Goal: Task Accomplishment & Management: Use online tool/utility

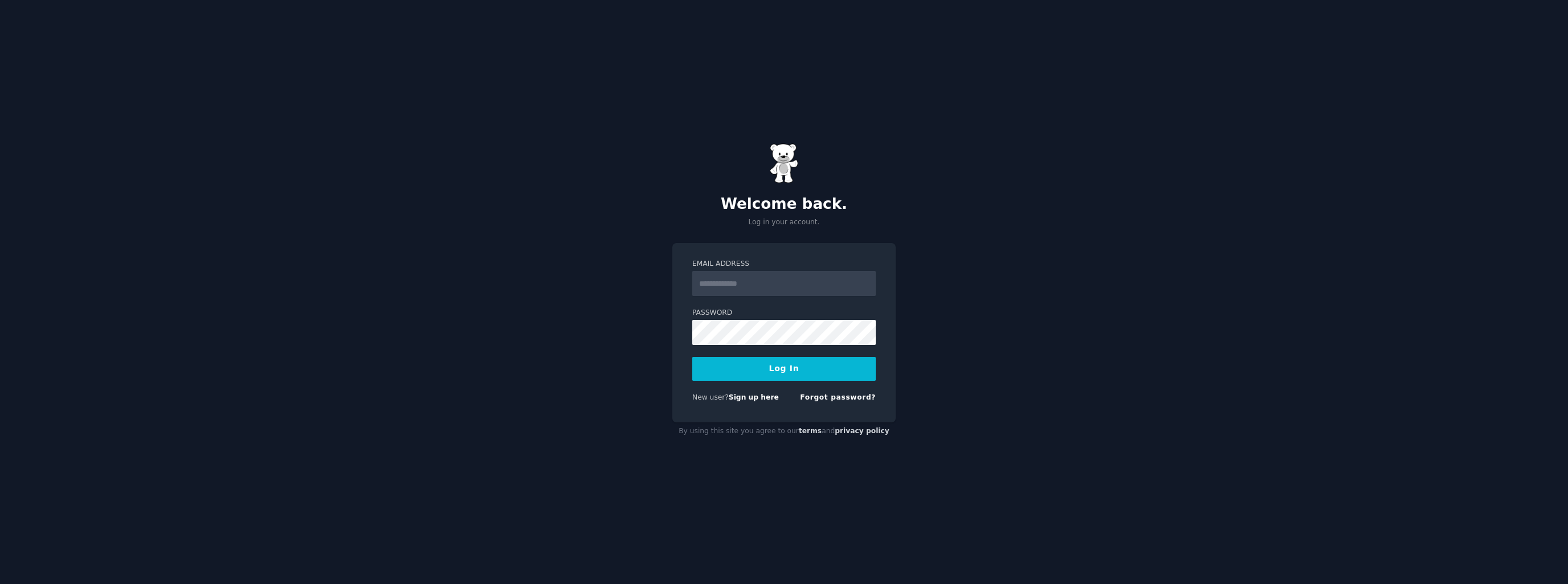
click at [758, 286] on input "Email Address" at bounding box center [784, 283] width 184 height 25
type input "**********"
click at [692, 357] on button "Log In" at bounding box center [784, 369] width 184 height 24
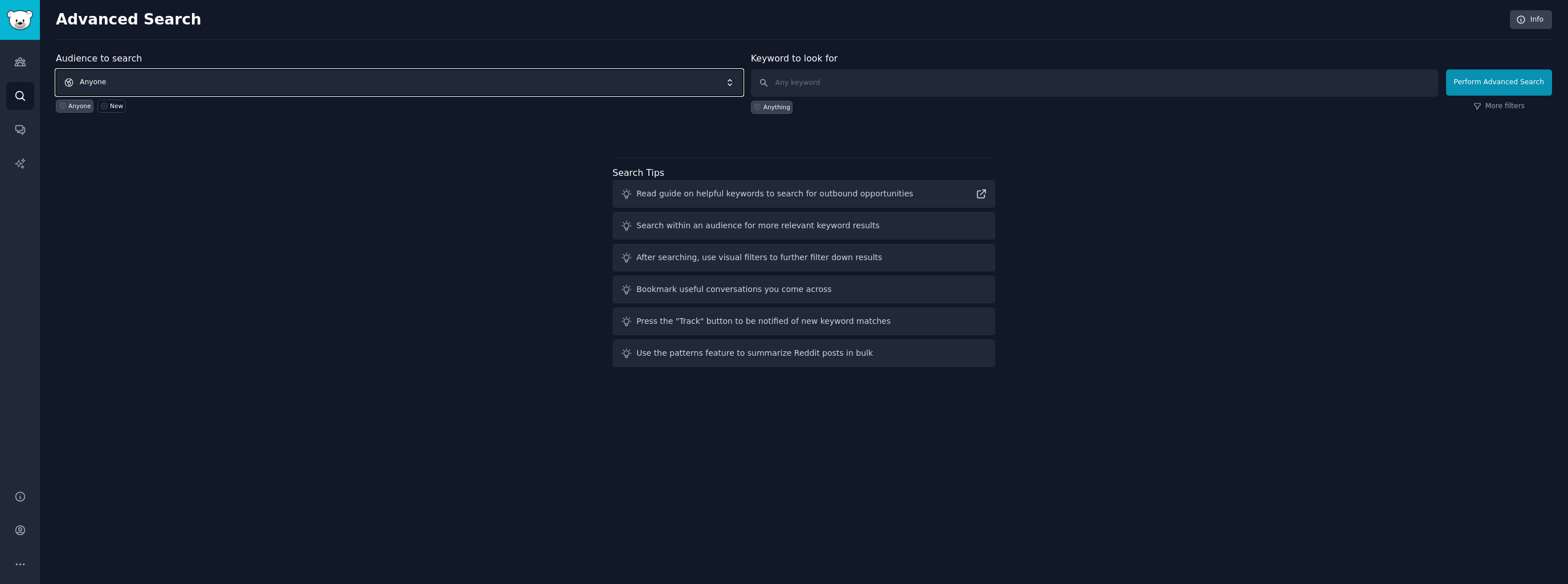
click at [189, 75] on span "Anyone" at bounding box center [400, 82] width 687 height 26
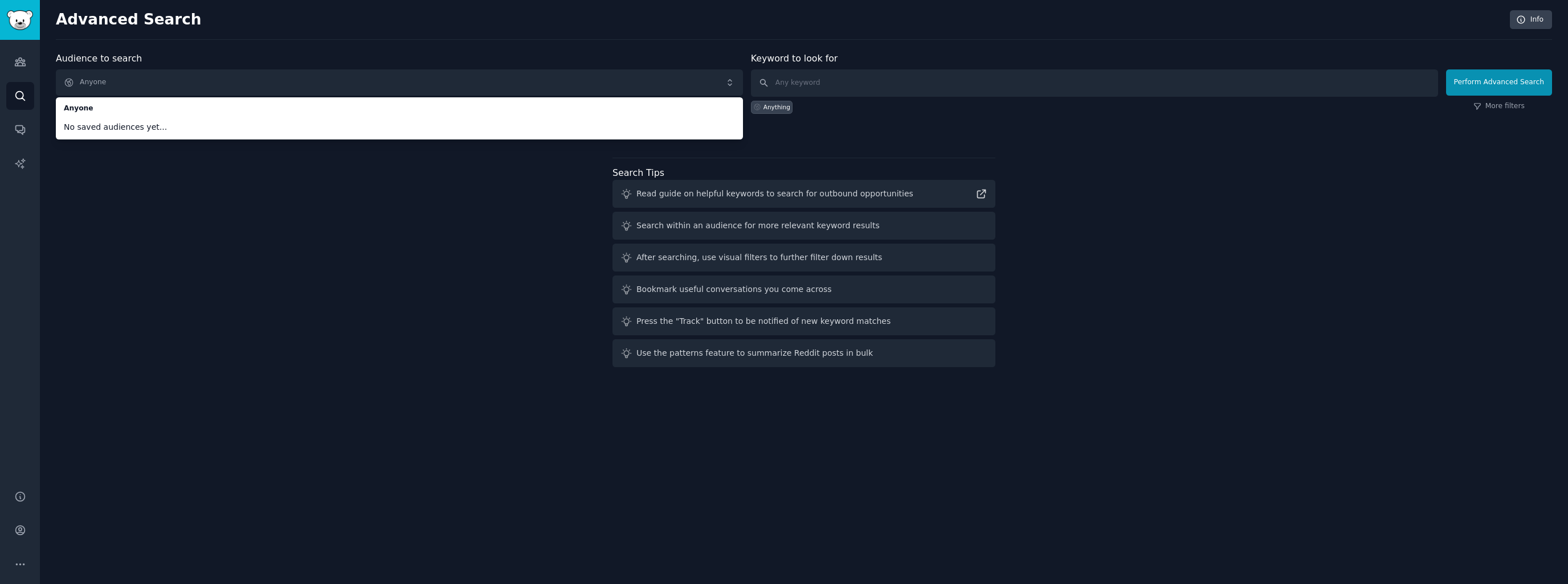
click at [137, 160] on div "Audience to search Anyone Anyone No saved audiences yet... Anyone New Keyword t…" at bounding box center [804, 212] width 1496 height 320
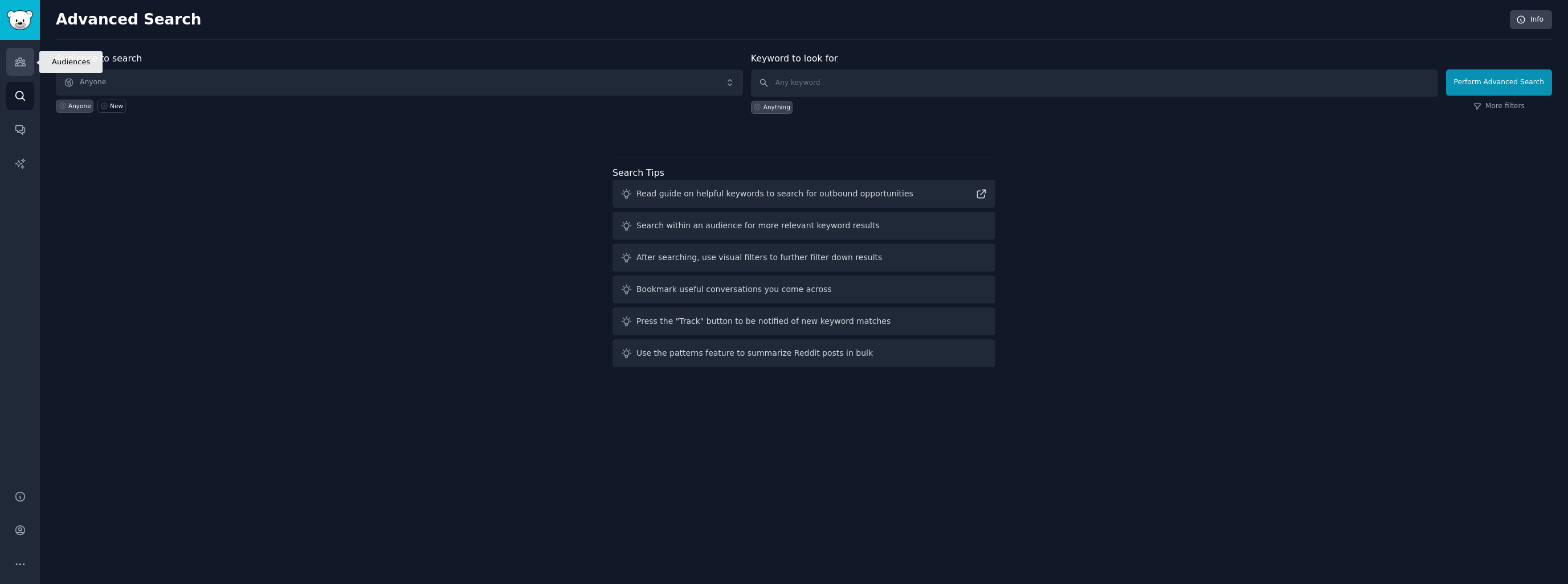
click at [10, 56] on link "Audiences" at bounding box center [20, 61] width 28 height 28
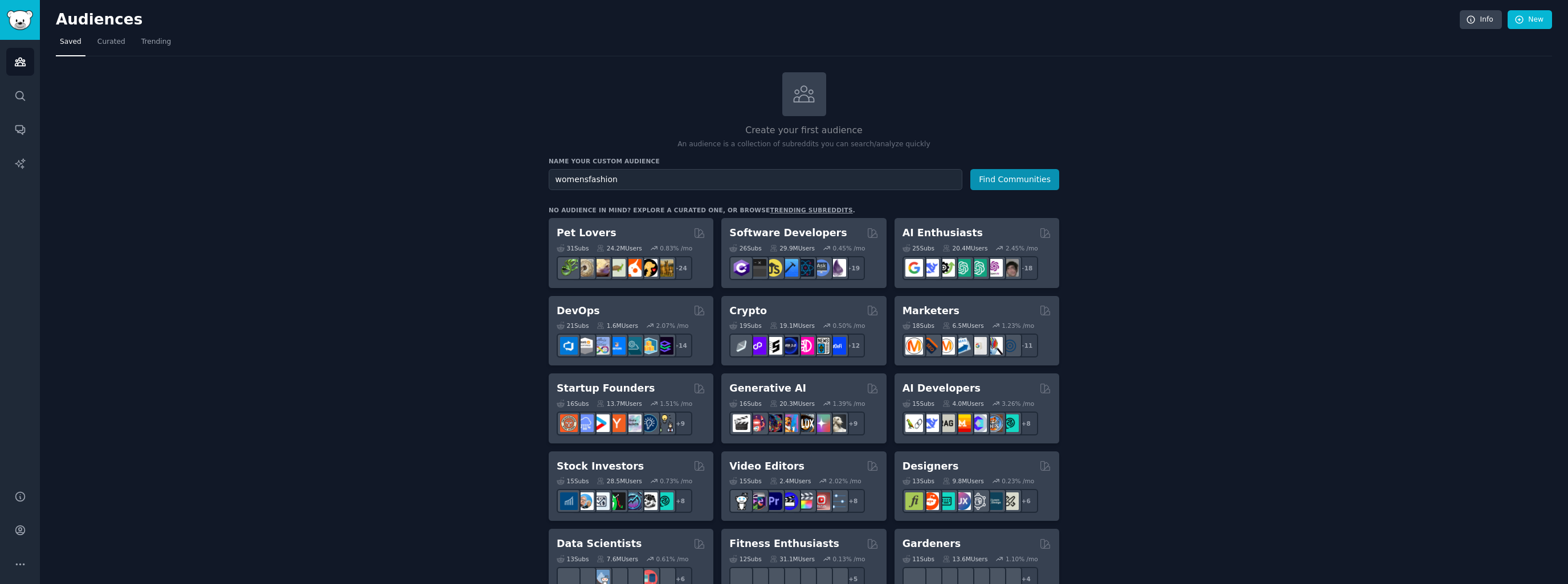
type input "womensfashion"
click at [970, 169] on button "Find Communities" at bounding box center [1014, 179] width 89 height 21
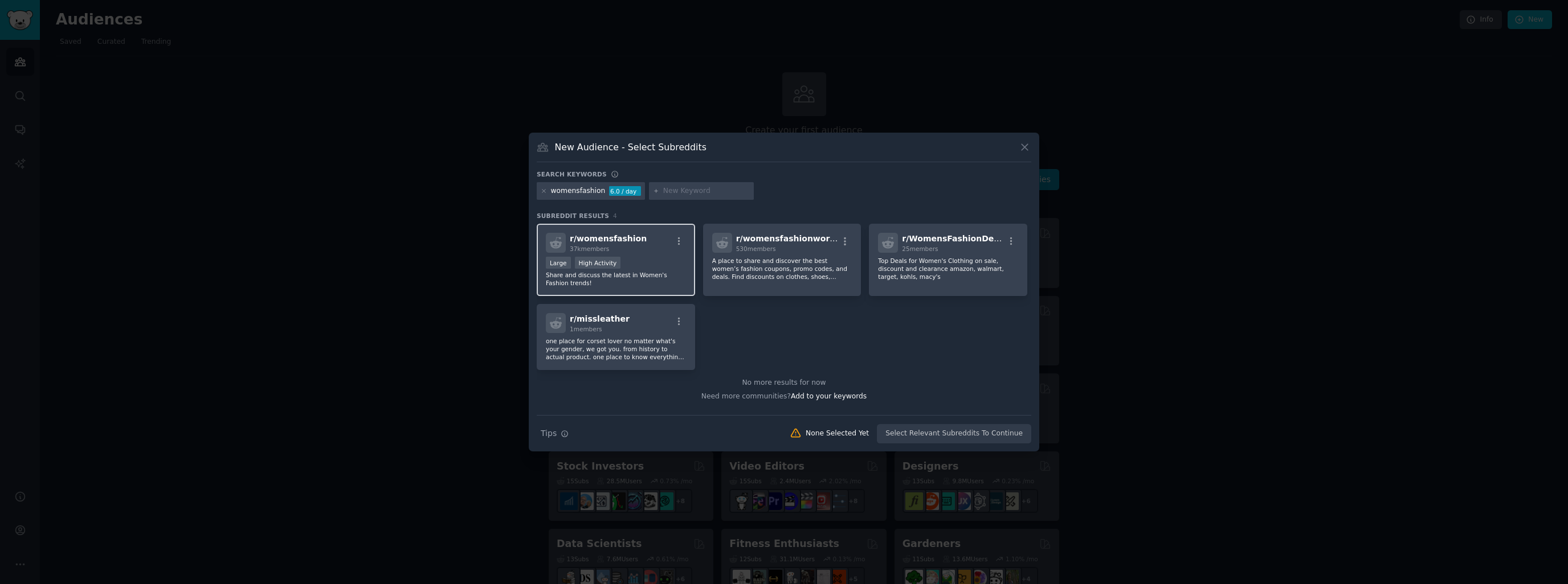
click at [636, 251] on div "r/ womensfashion 37k members" at bounding box center [616, 242] width 140 height 20
click at [997, 431] on button "Create Audience" at bounding box center [994, 434] width 75 height 20
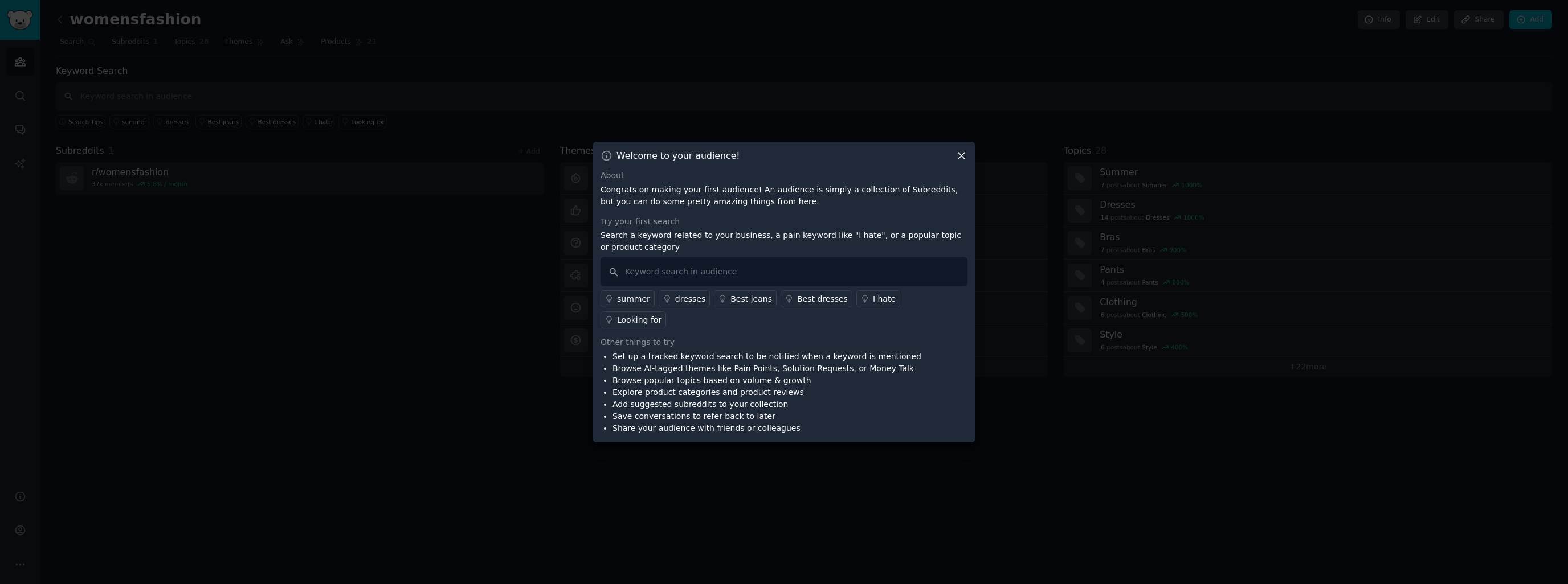
click at [960, 156] on div "Welcome to your audience! About Congrats on making your first audience! An audi…" at bounding box center [784, 292] width 383 height 301
click at [960, 162] on icon at bounding box center [962, 156] width 12 height 12
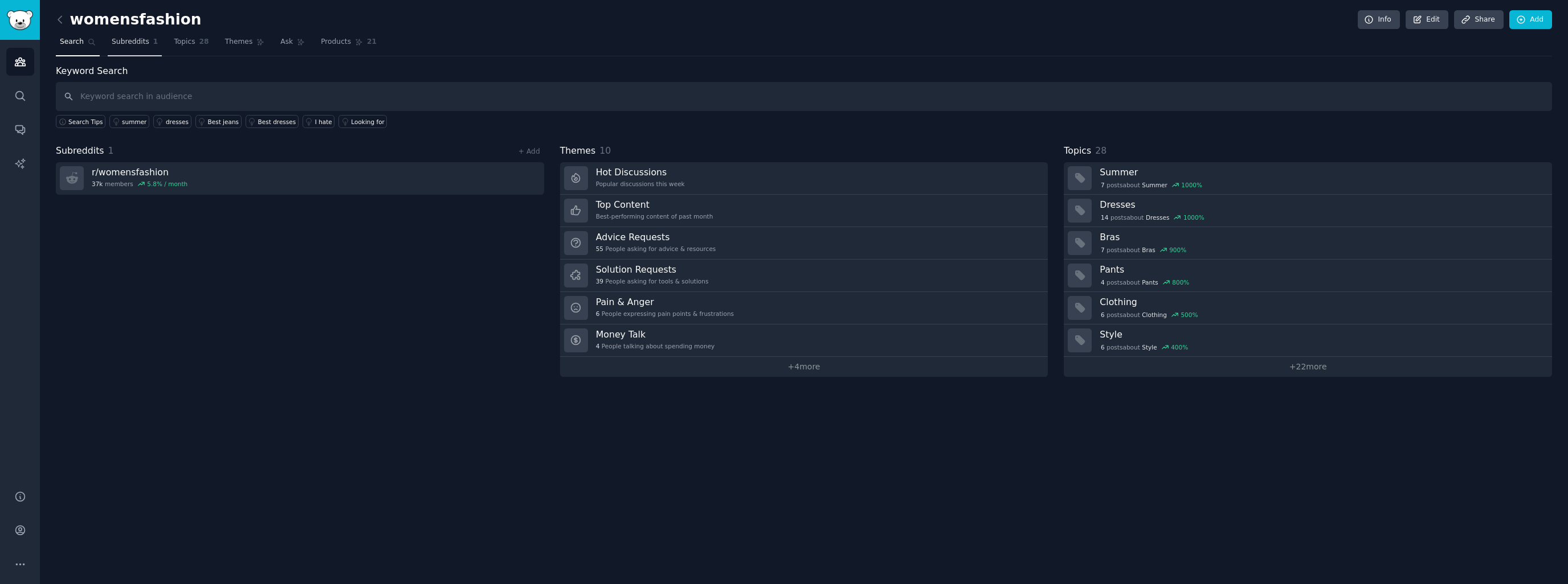
click at [139, 48] on link "Subreddits 1" at bounding box center [135, 44] width 54 height 23
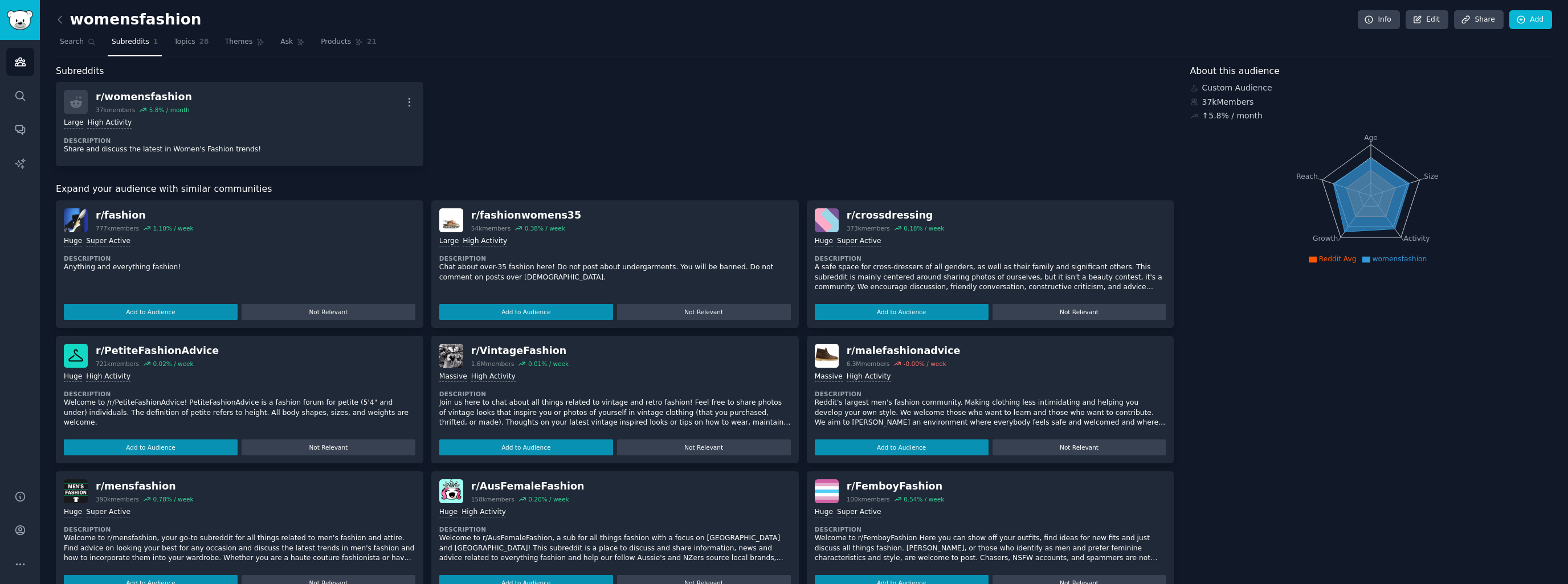
scroll to position [151, 0]
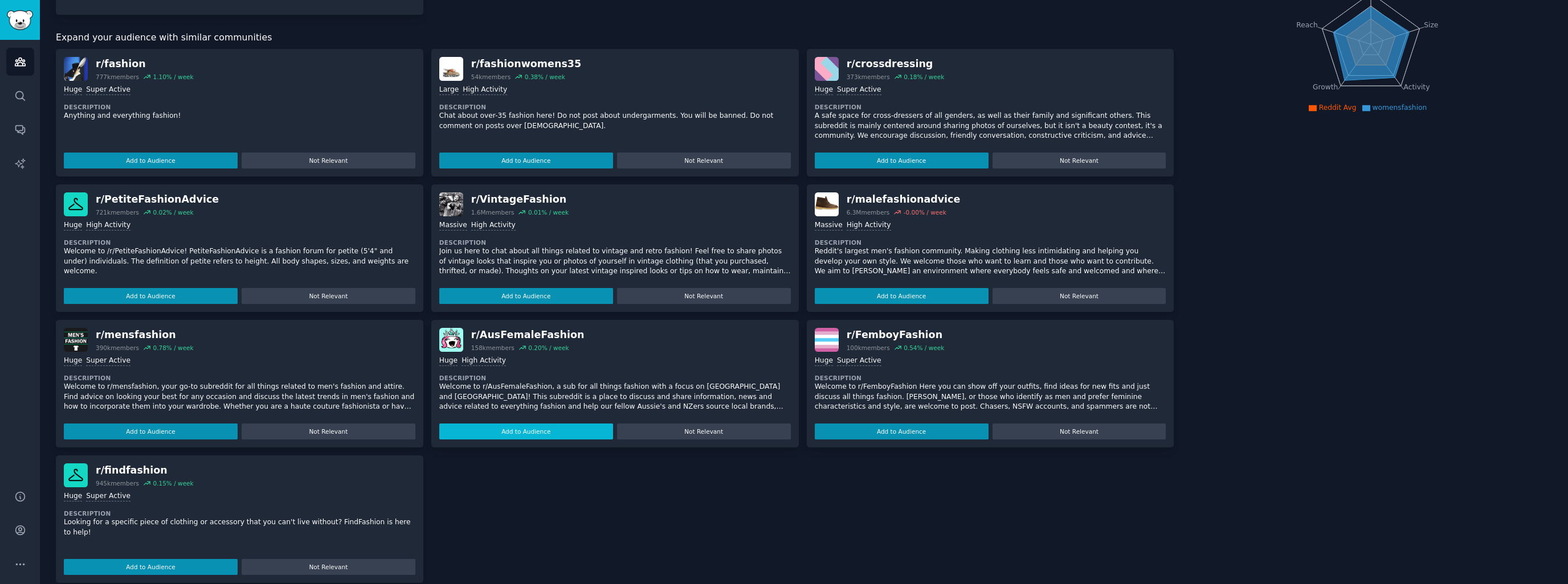
click at [554, 428] on button "Add to Audience" at bounding box center [526, 431] width 173 height 16
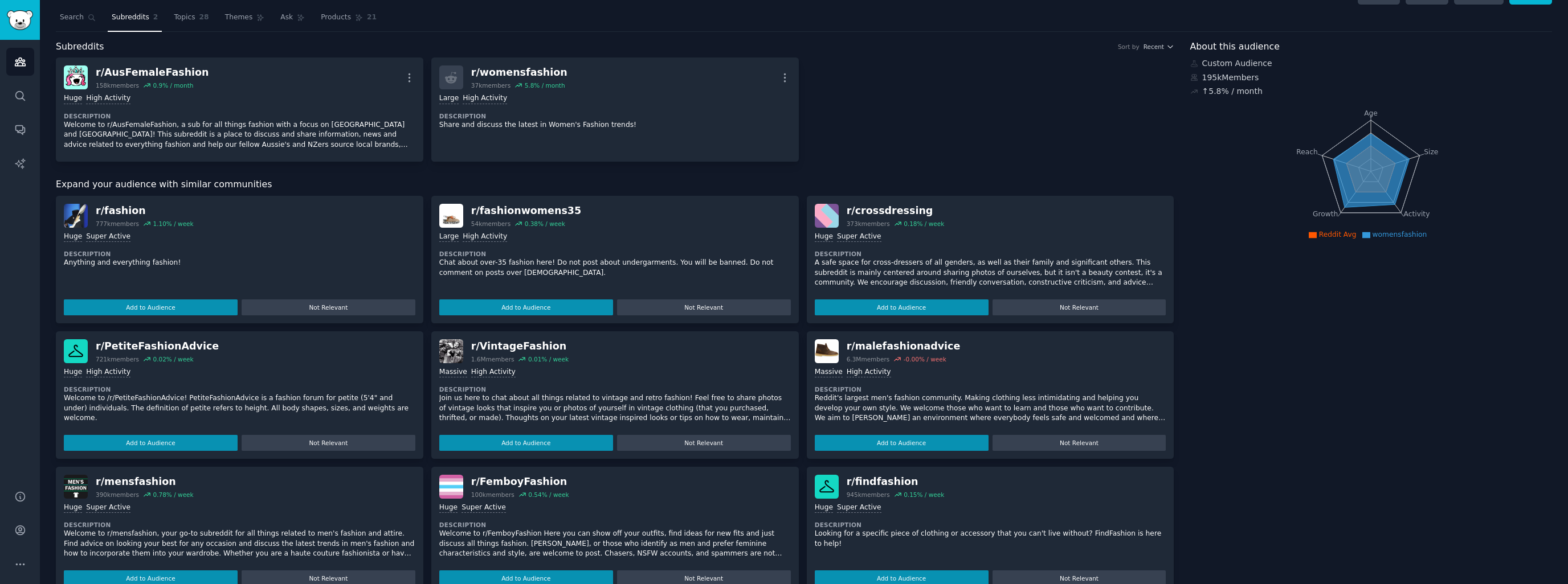
scroll to position [0, 0]
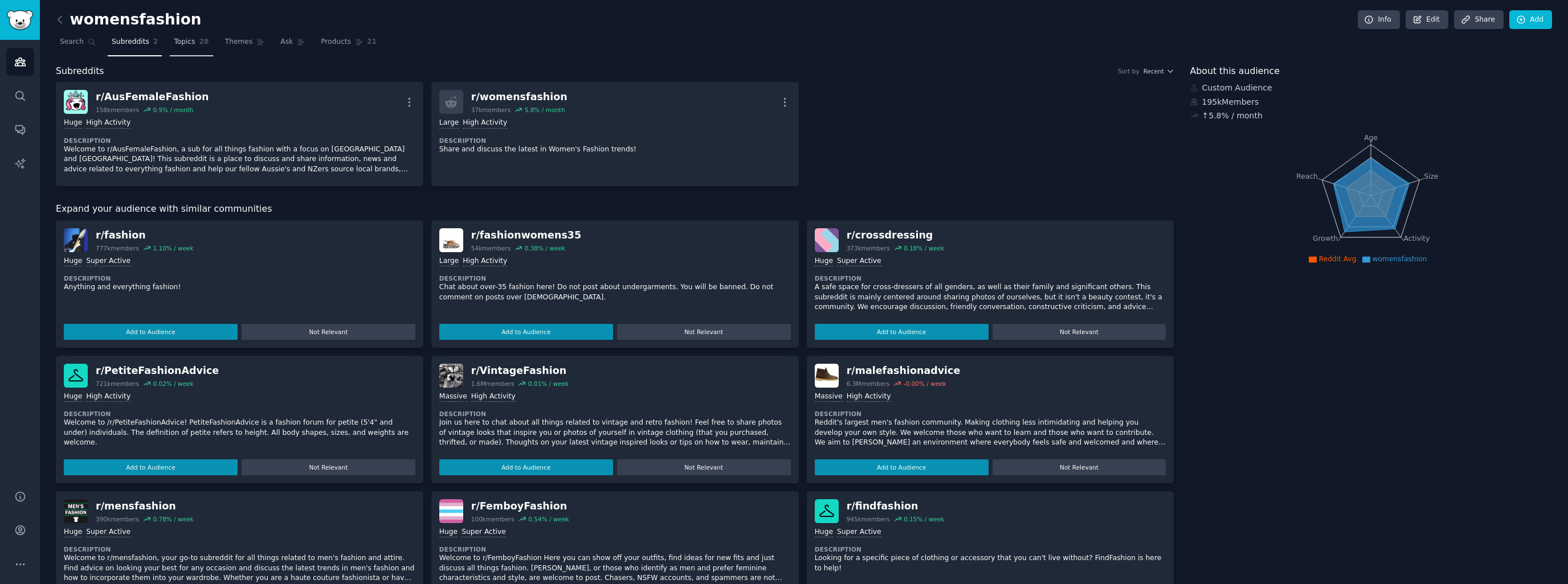
click at [182, 41] on span "Topics" at bounding box center [184, 43] width 21 height 10
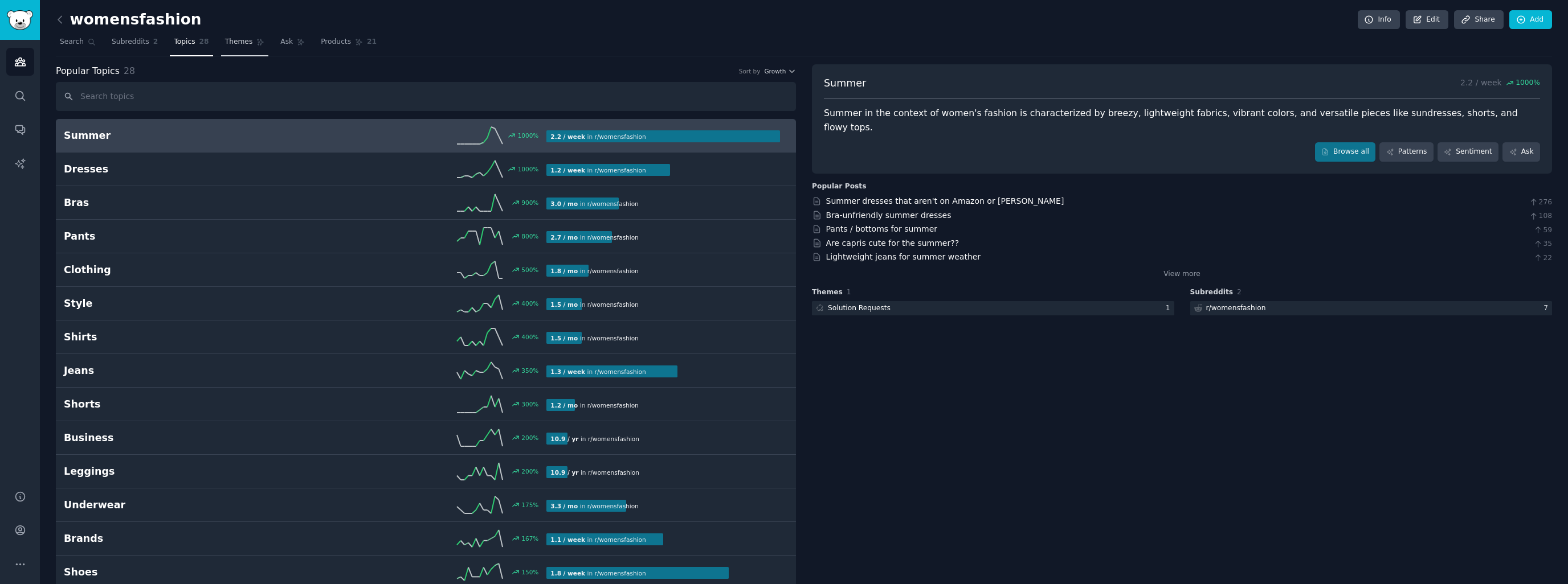
click at [227, 42] on span "Themes" at bounding box center [239, 43] width 28 height 10
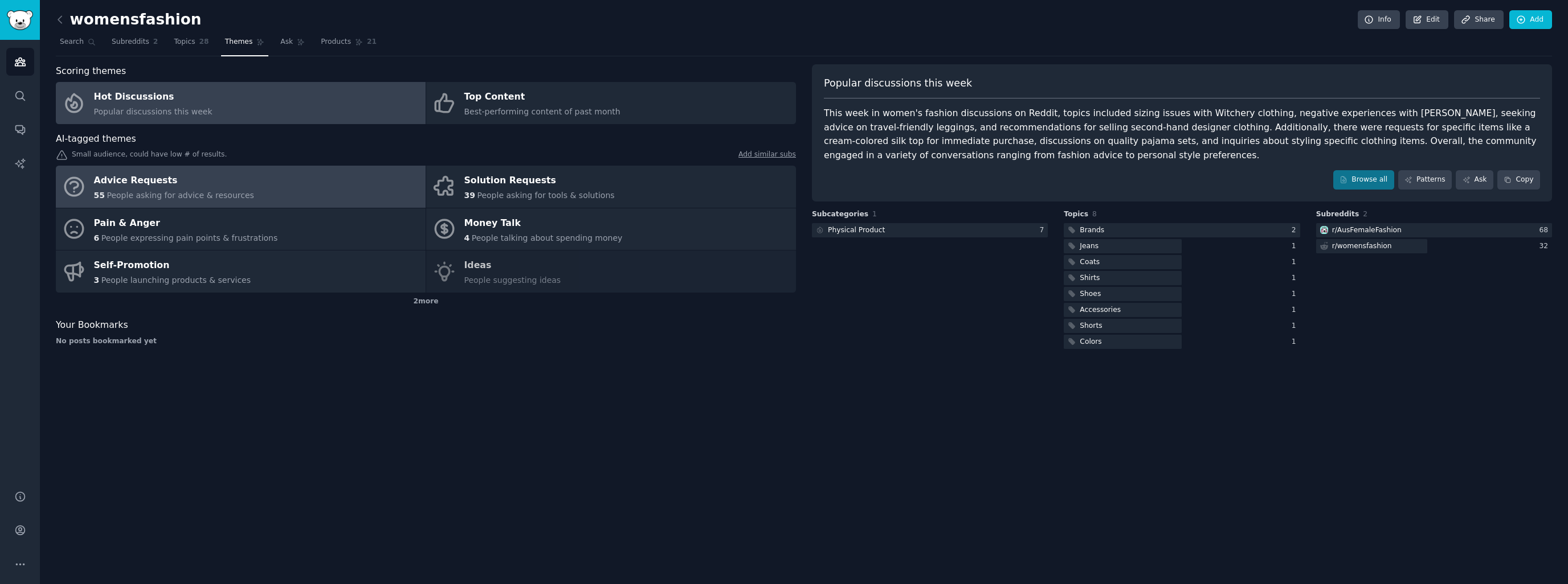
click at [196, 173] on div "Advice Requests" at bounding box center [174, 180] width 160 height 18
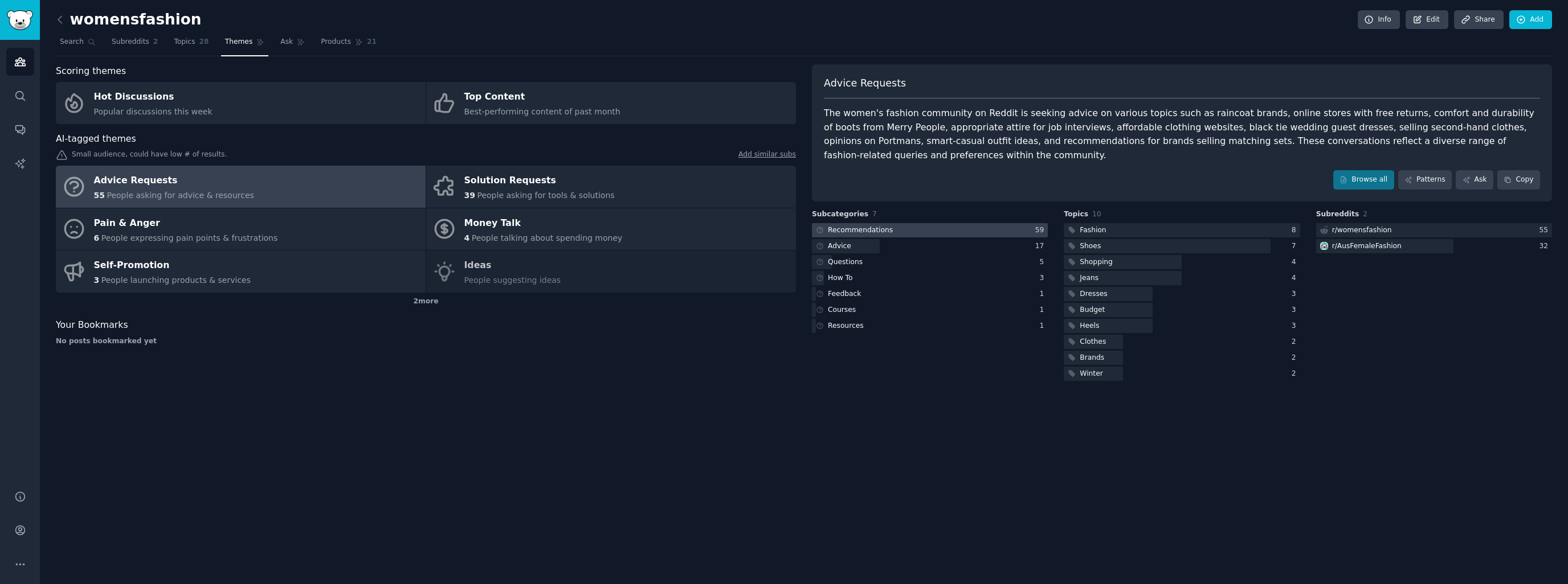
click at [920, 224] on div at bounding box center [929, 230] width 236 height 14
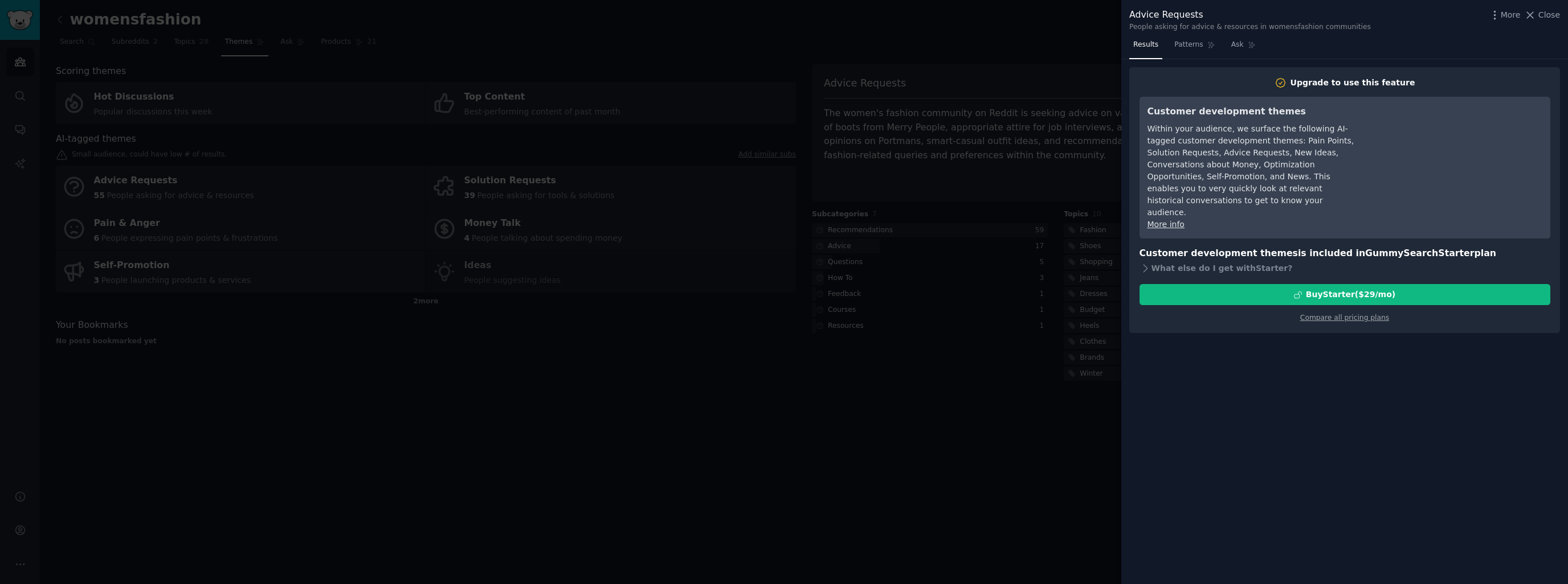
click at [924, 206] on div at bounding box center [784, 292] width 1568 height 584
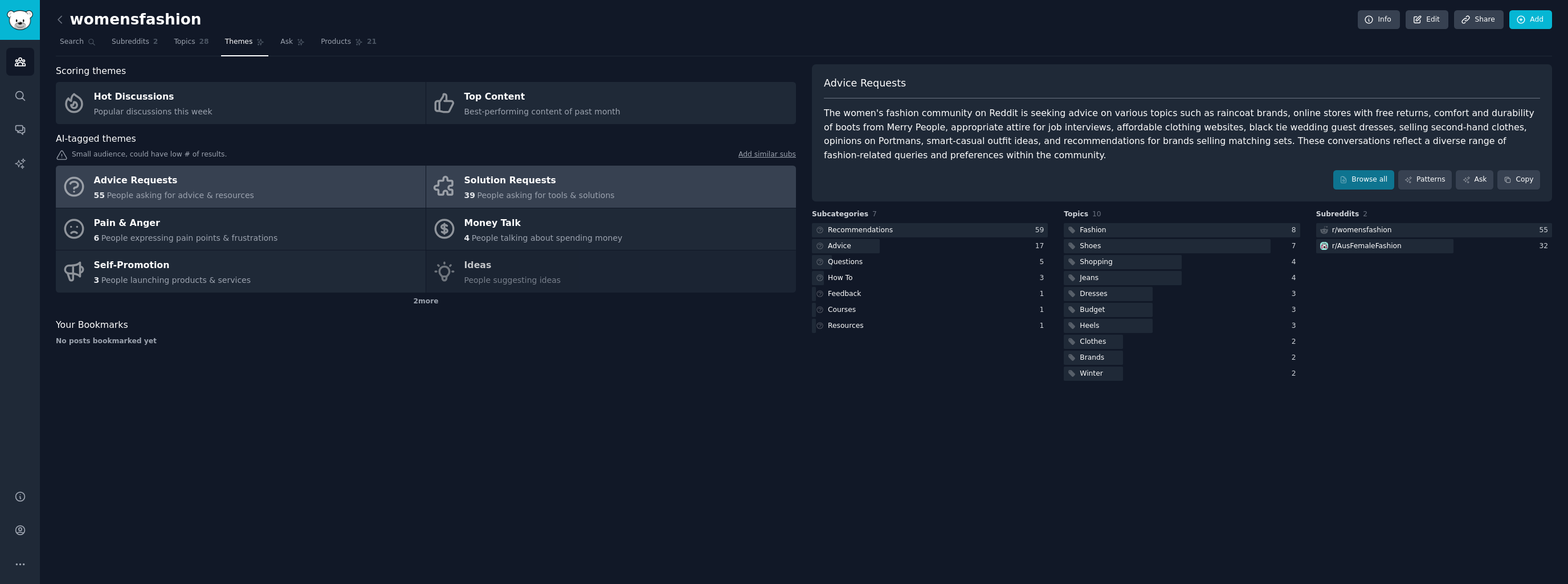
click at [514, 186] on div "Solution Requests" at bounding box center [539, 180] width 151 height 18
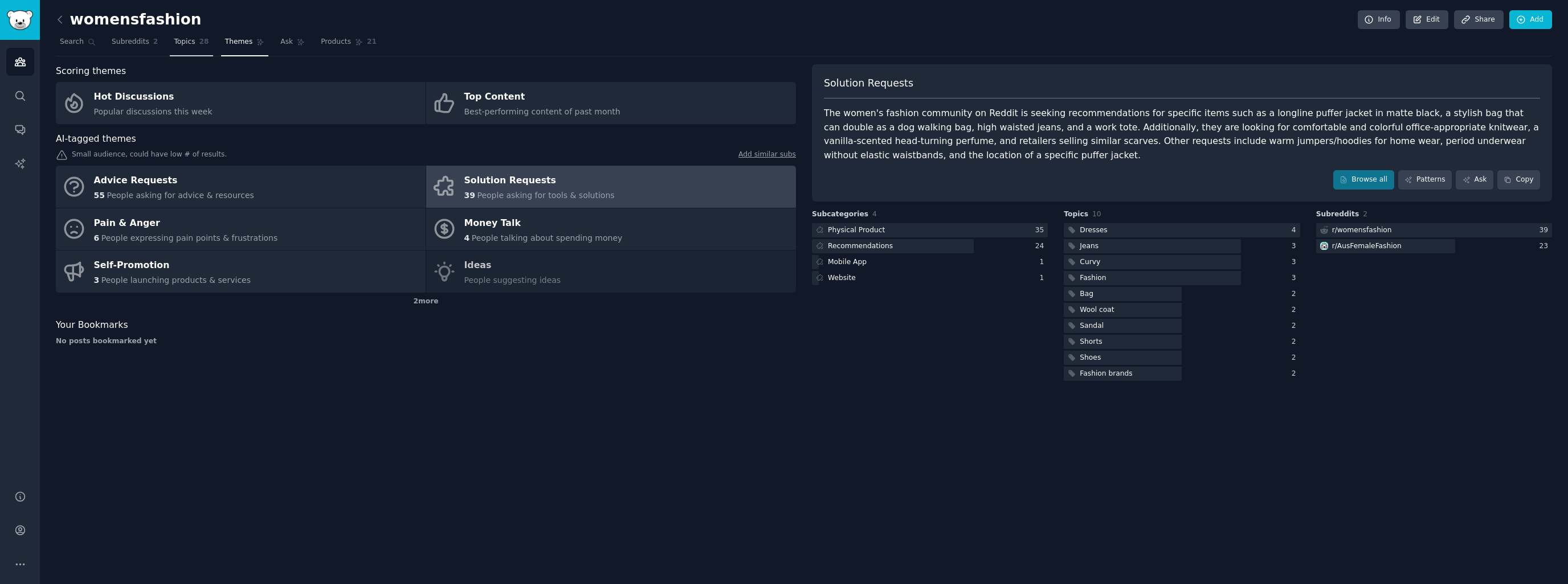
click at [181, 48] on link "Topics 28" at bounding box center [191, 44] width 43 height 23
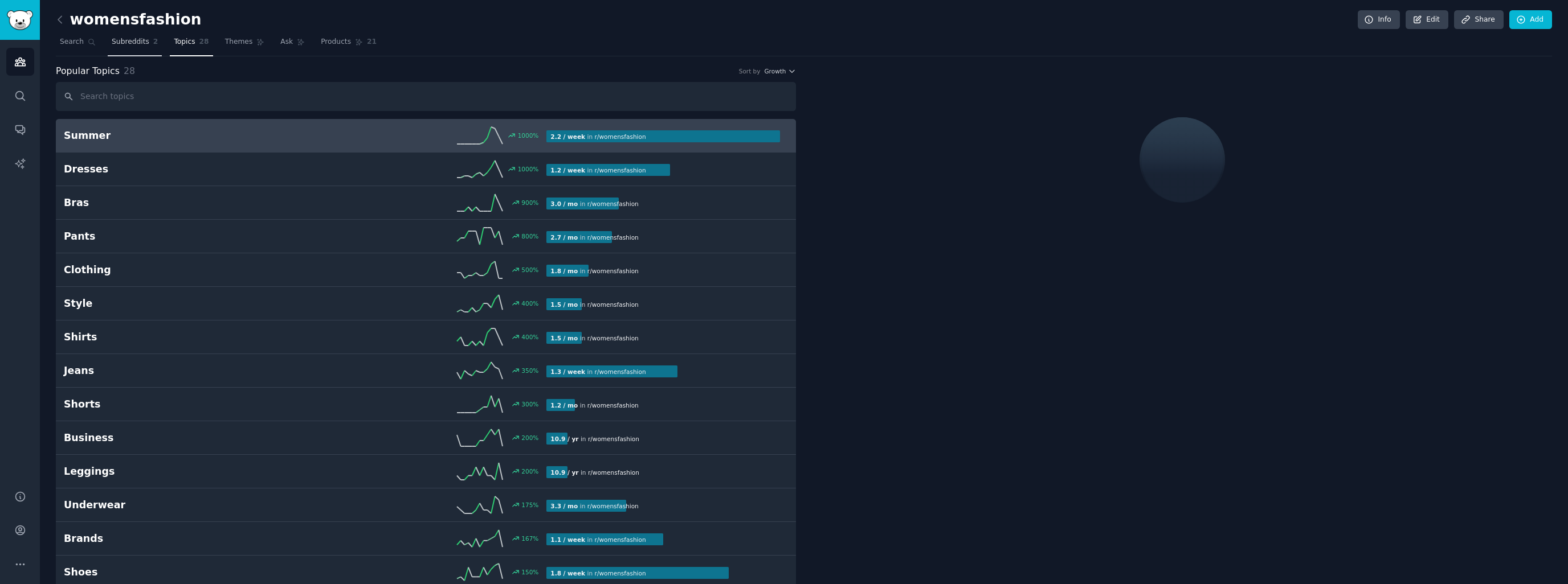
click at [123, 43] on span "Subreddits" at bounding box center [130, 43] width 37 height 10
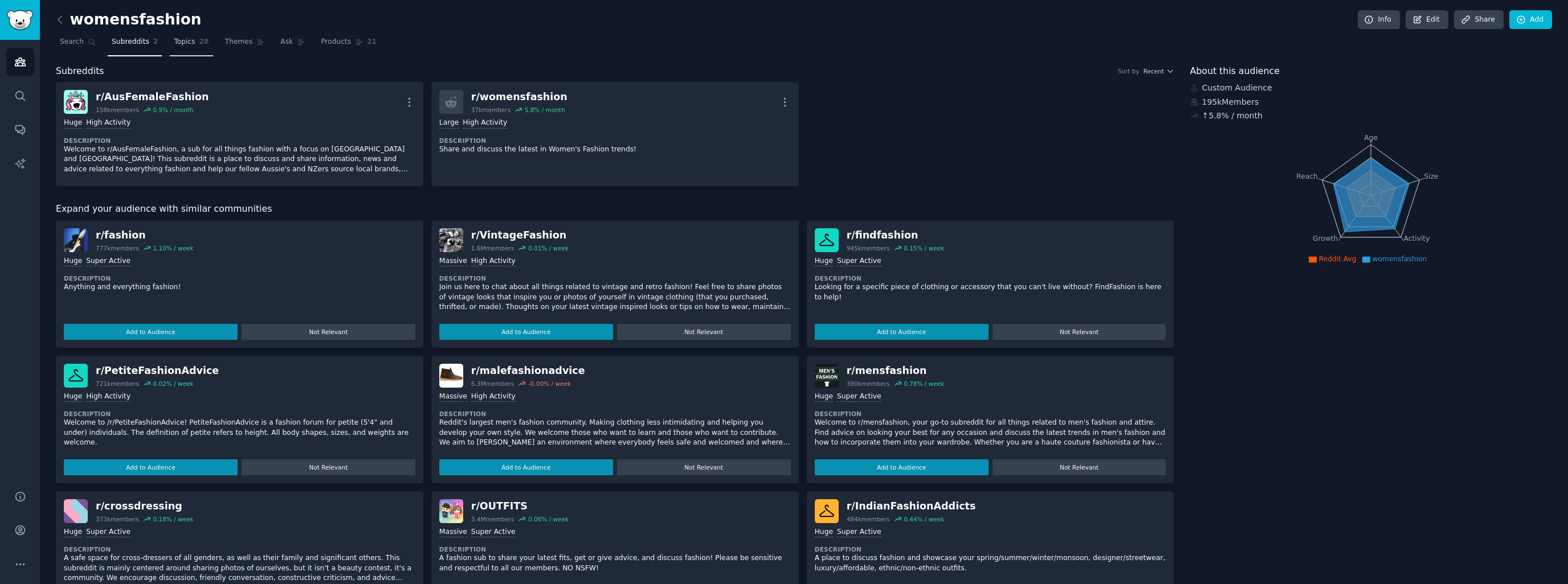
click at [200, 46] on span "28" at bounding box center [204, 43] width 9 height 10
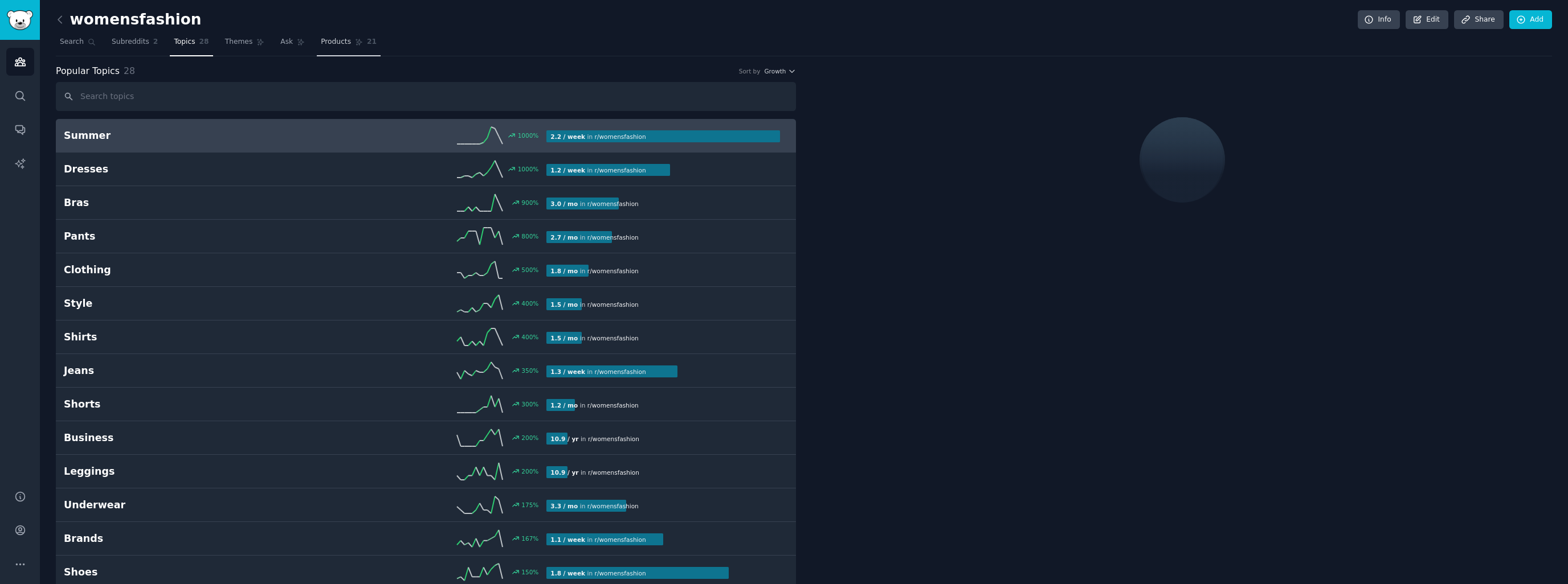
click at [350, 48] on link "Products 21" at bounding box center [349, 44] width 64 height 23
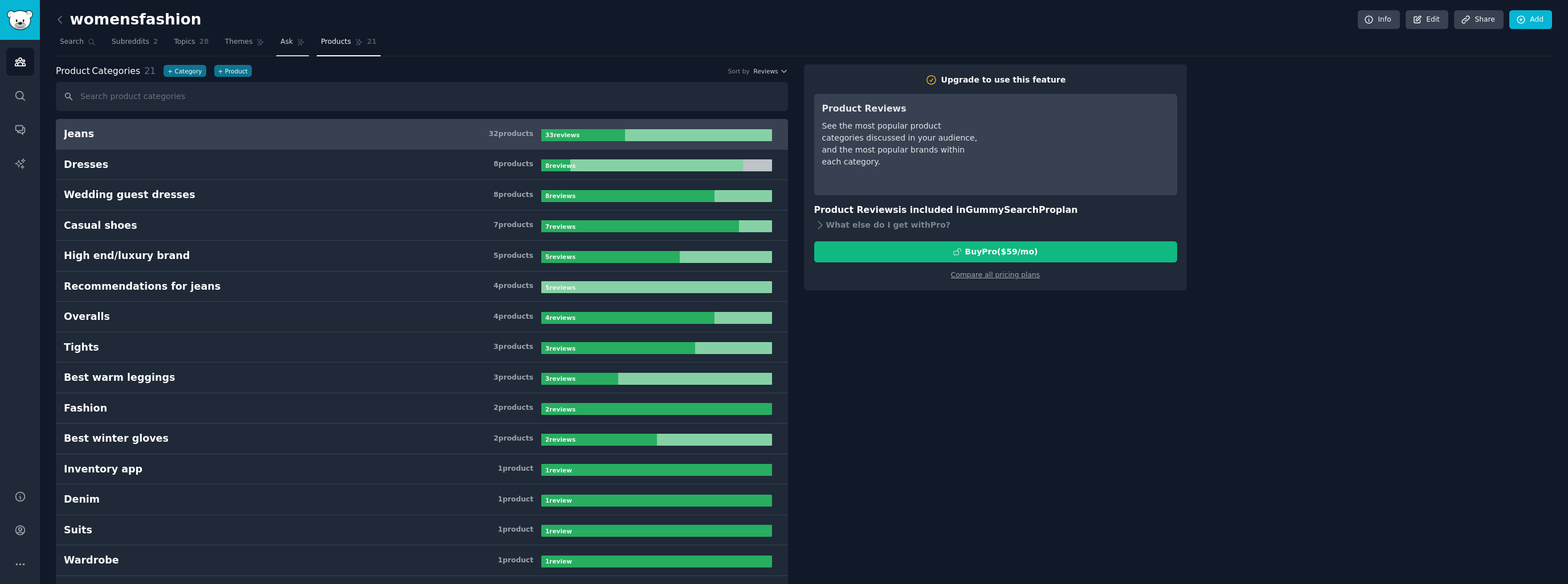
click at [276, 50] on link "Ask" at bounding box center [293, 44] width 32 height 23
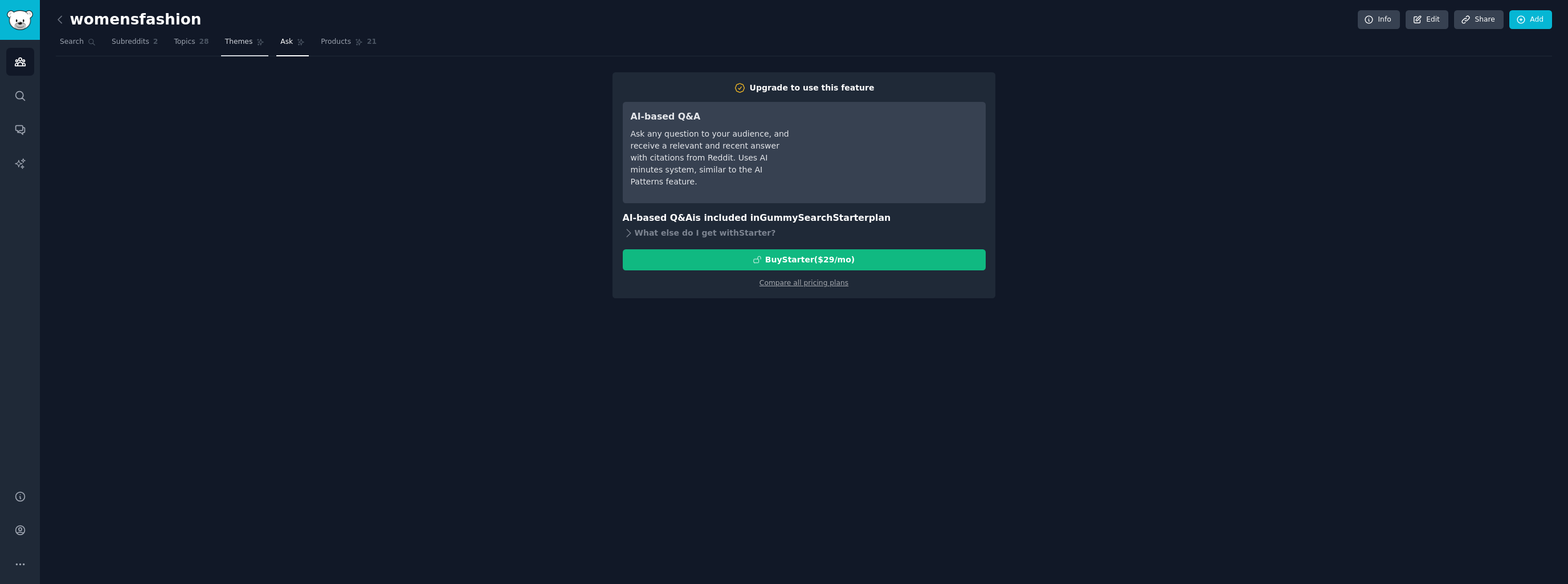
click at [236, 46] on span "Themes" at bounding box center [239, 43] width 28 height 10
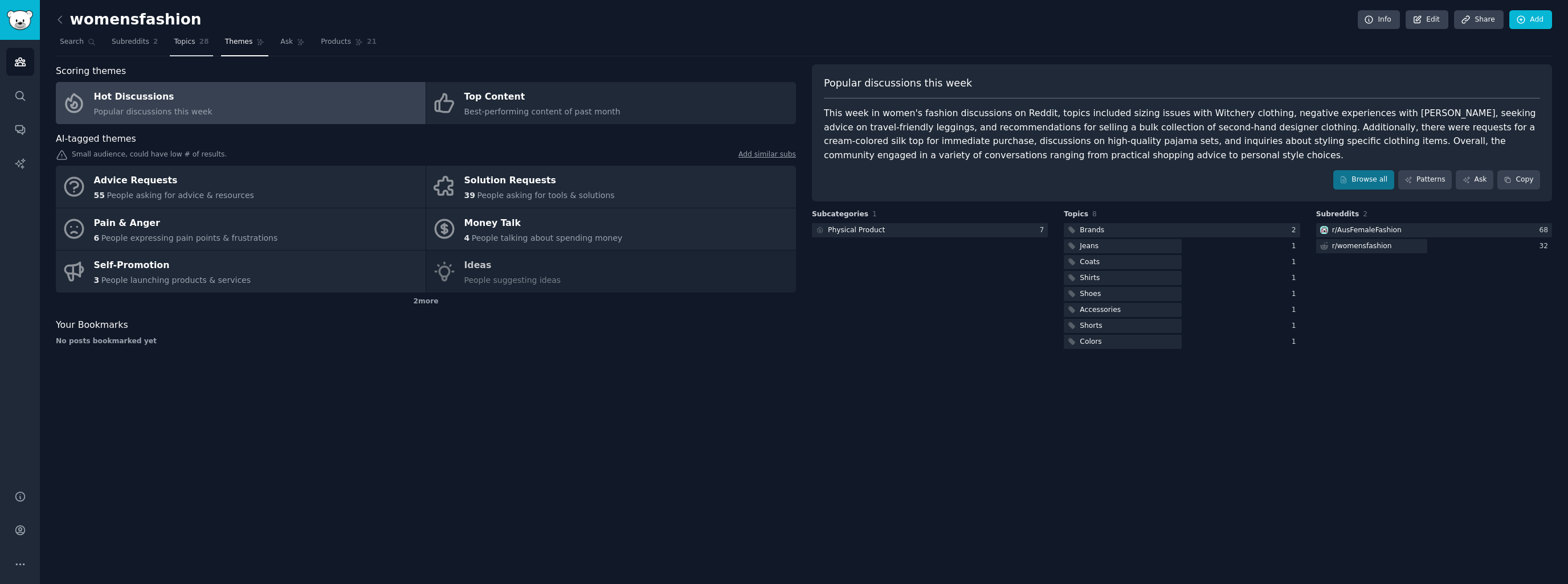
click at [170, 38] on link "Topics 28" at bounding box center [191, 44] width 43 height 23
